Goal: Transaction & Acquisition: Purchase product/service

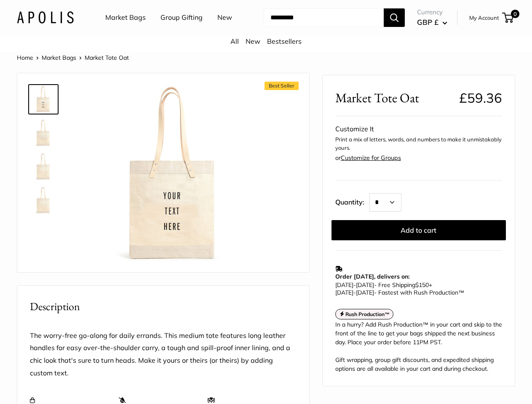
click at [266, 202] on div "Best Seller Roll over image to zoom in" at bounding box center [163, 173] width 271 height 182
click at [266, 27] on input "Search..." at bounding box center [324, 17] width 120 height 19
click at [174, 31] on ul "Market Bags Group Gifting New" at bounding box center [175, 17] width 141 height 27
click at [316, 27] on input "Search..." at bounding box center [324, 17] width 120 height 19
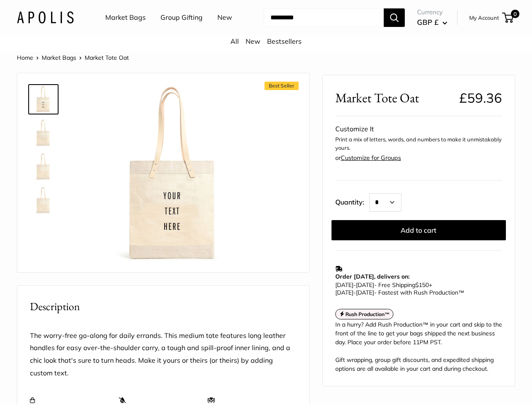
click at [266, 233] on div "Best Seller Roll over image to zoom in" at bounding box center [163, 173] width 271 height 182
click at [173, 185] on img at bounding box center [174, 175] width 178 height 178
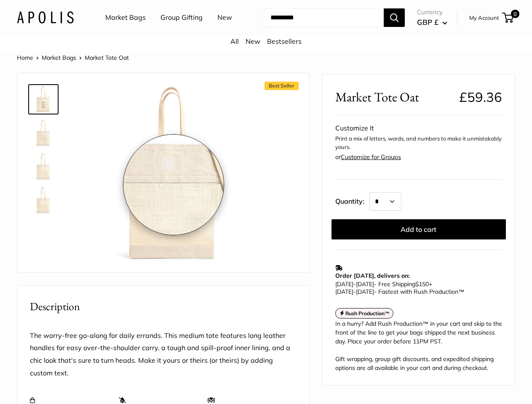
click at [173, 185] on div "Roll over image to zoom in" at bounding box center [174, 175] width 178 height 178
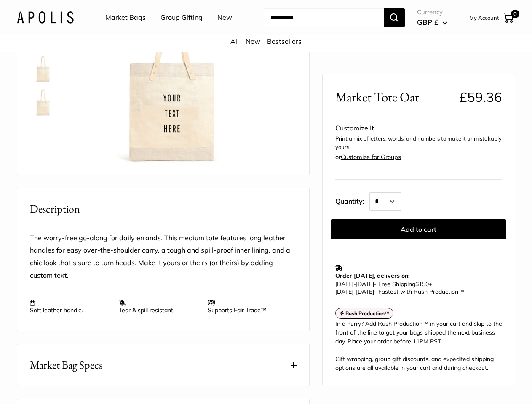
click at [419, 238] on button "Add to cart" at bounding box center [418, 229] width 174 height 20
